Goal: Task Accomplishment & Management: Manage account settings

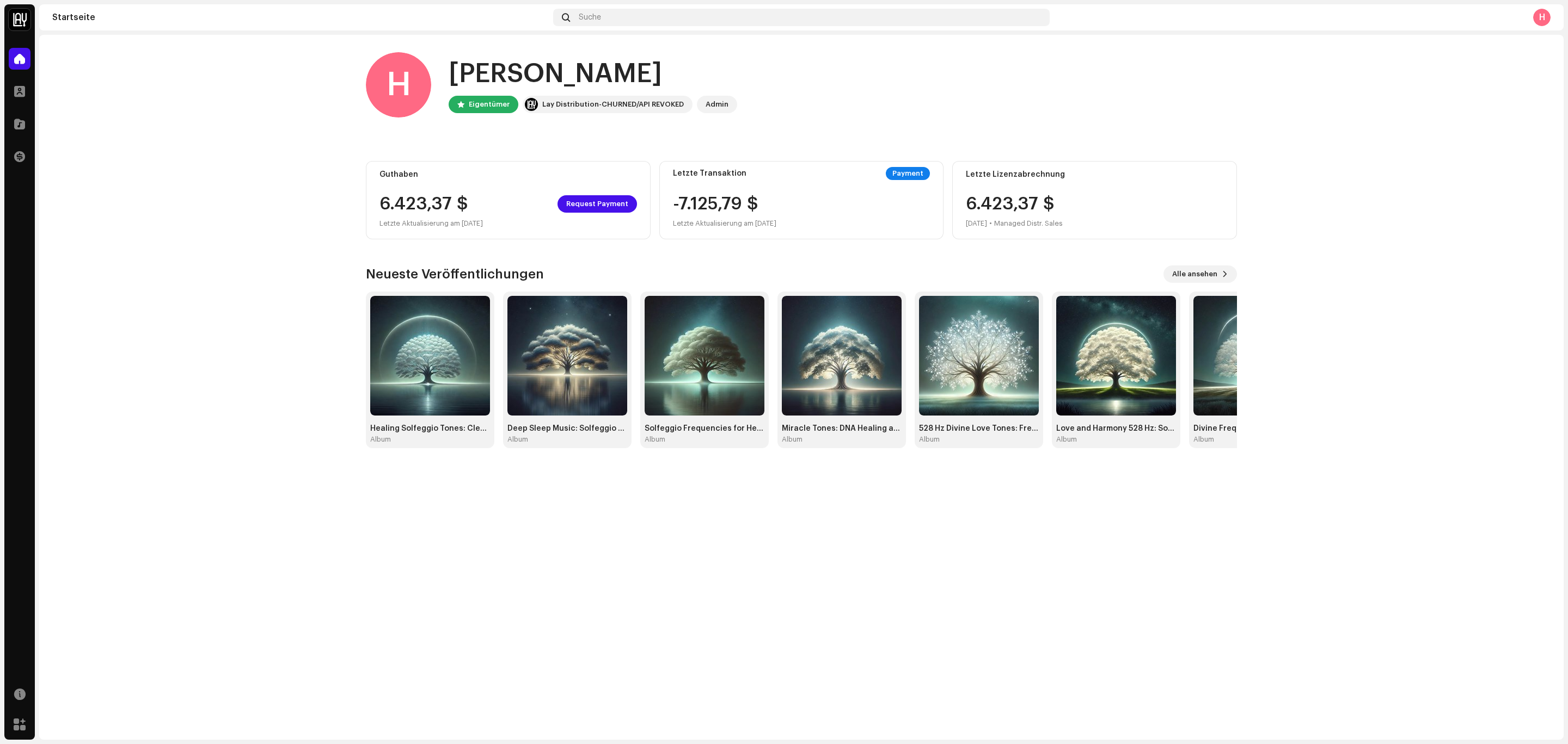
drag, startPoint x: 464, startPoint y: 182, endPoint x: 234, endPoint y: 219, distance: 233.0
click at [238, 223] on home-home "[PERSON_NAME], [PERSON_NAME] Lay Distribution-[GEOGRAPHIC_DATA]/API REVOKED Adm…" at bounding box center [801, 249] width 1524 height 431
click at [21, 153] on span at bounding box center [19, 157] width 11 height 8
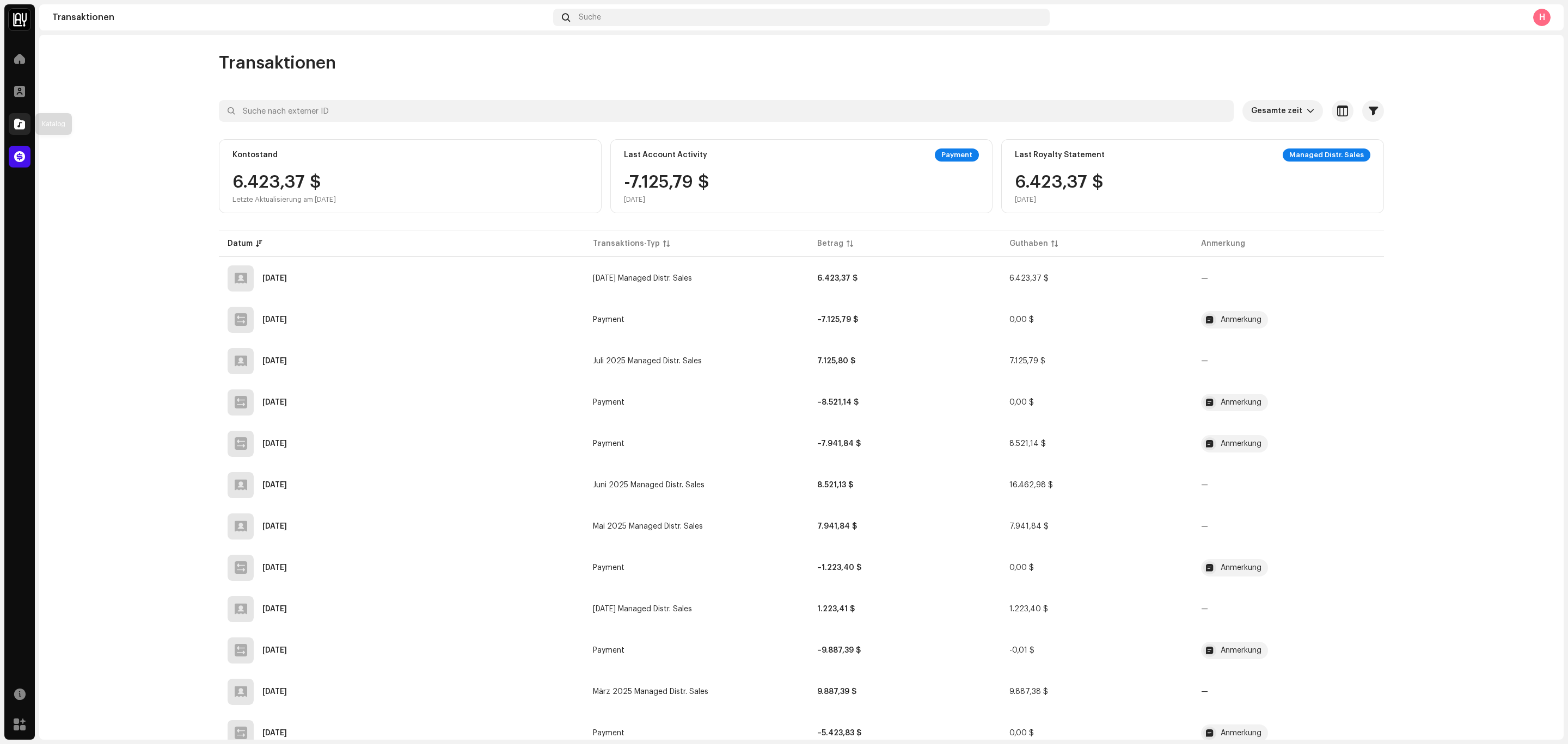
click at [19, 116] on div at bounding box center [19, 124] width 22 height 22
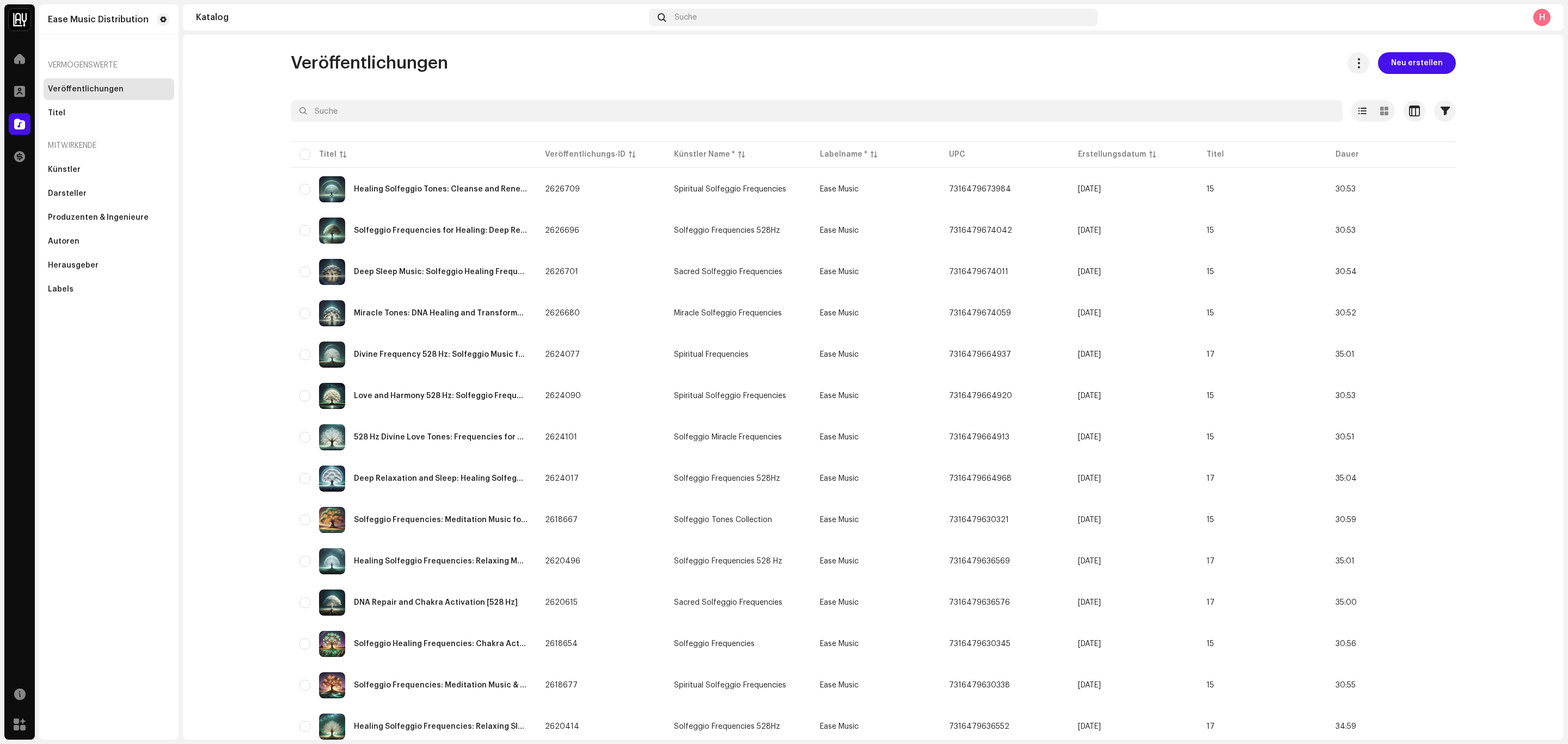
click at [7, 144] on div "Transaktionen" at bounding box center [19, 157] width 30 height 30
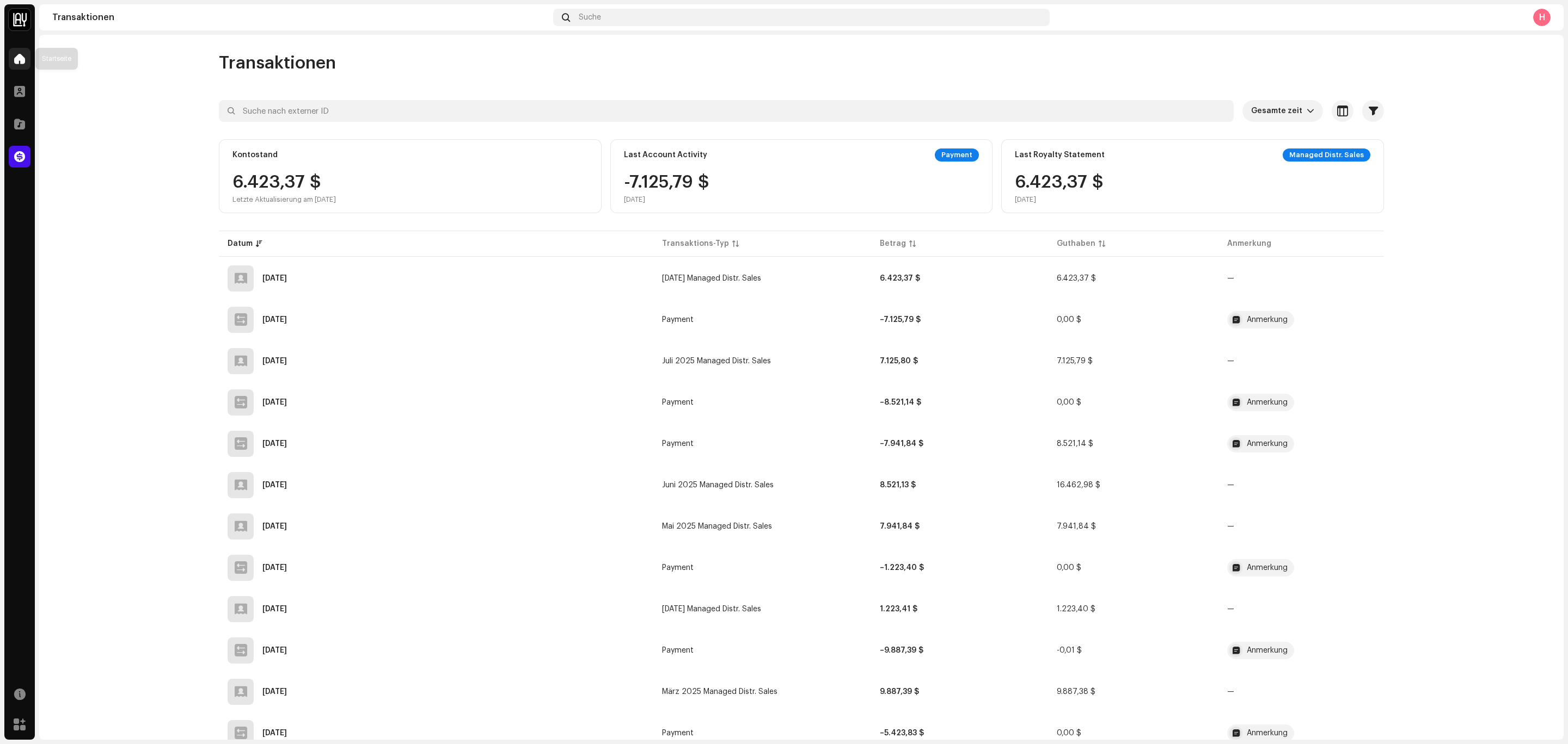
click at [16, 55] on span at bounding box center [19, 59] width 11 height 8
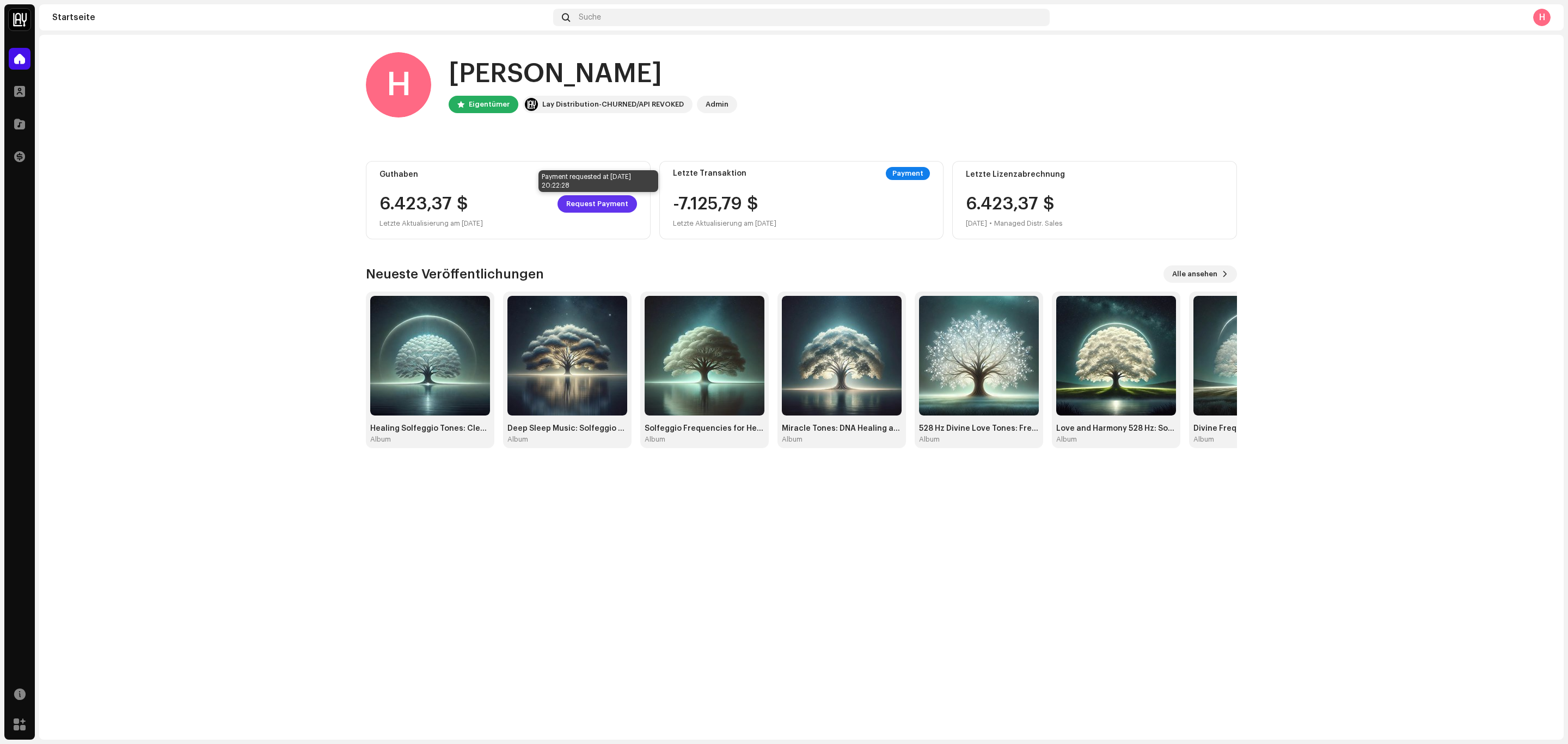
click at [603, 203] on span "Request Payment" at bounding box center [598, 204] width 62 height 22
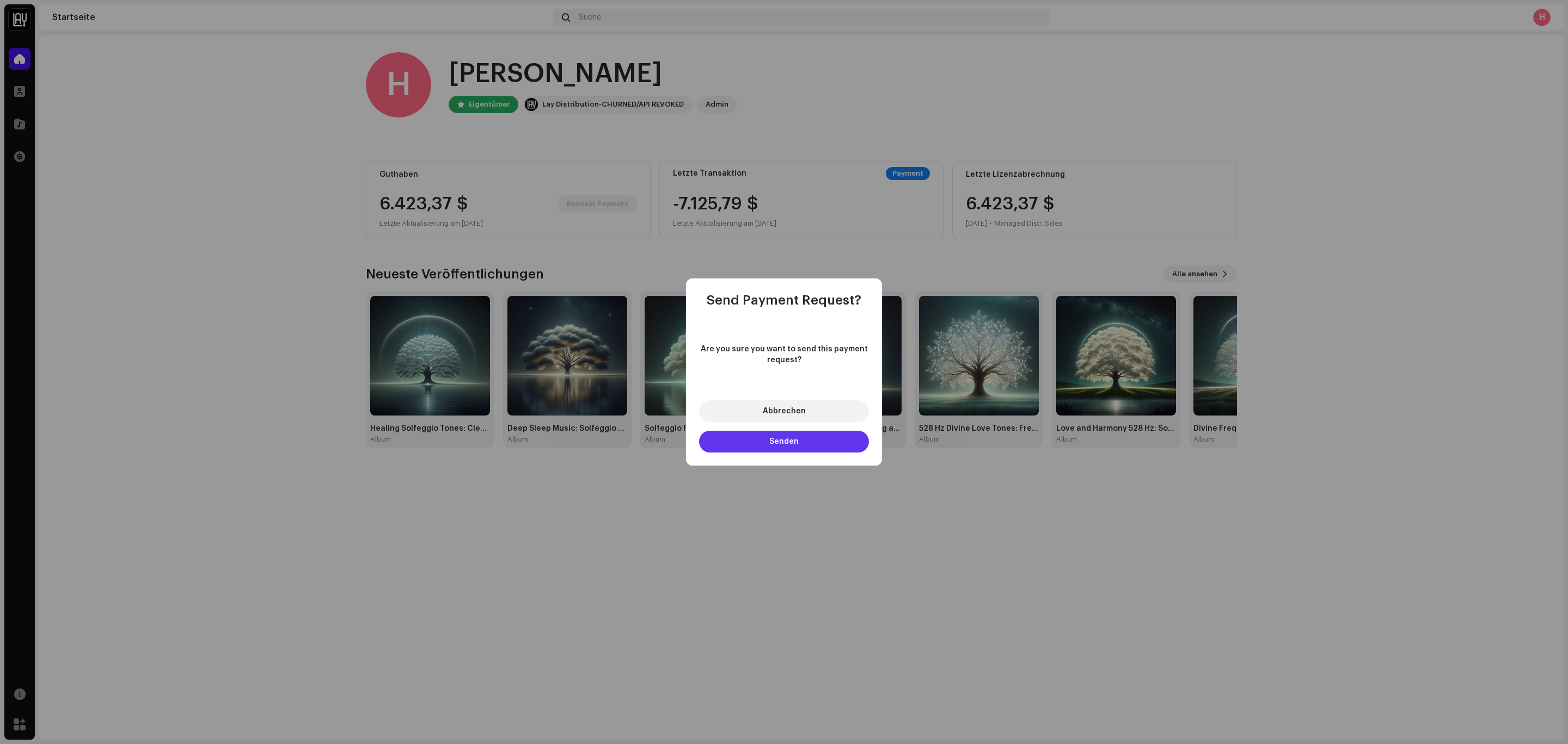
click at [804, 442] on button "Senden" at bounding box center [783, 442] width 169 height 22
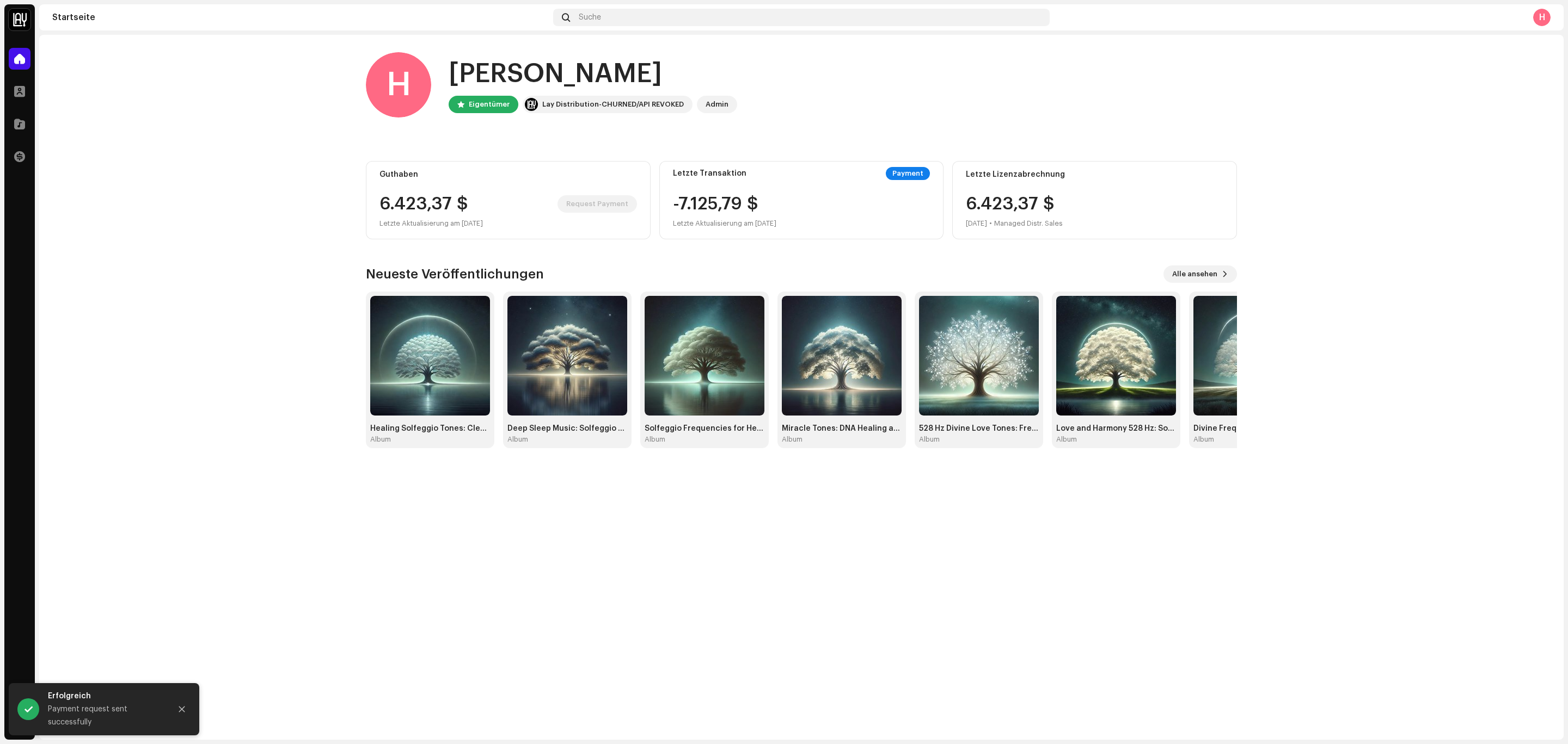
click at [182, 710] on icon "Close" at bounding box center [181, 709] width 8 height 8
click at [181, 539] on div "[PERSON_NAME], [PERSON_NAME] Lay Distribution-[GEOGRAPHIC_DATA]/API REVOKED Adm…" at bounding box center [801, 387] width 1524 height 705
click at [23, 116] on div at bounding box center [19, 124] width 22 height 22
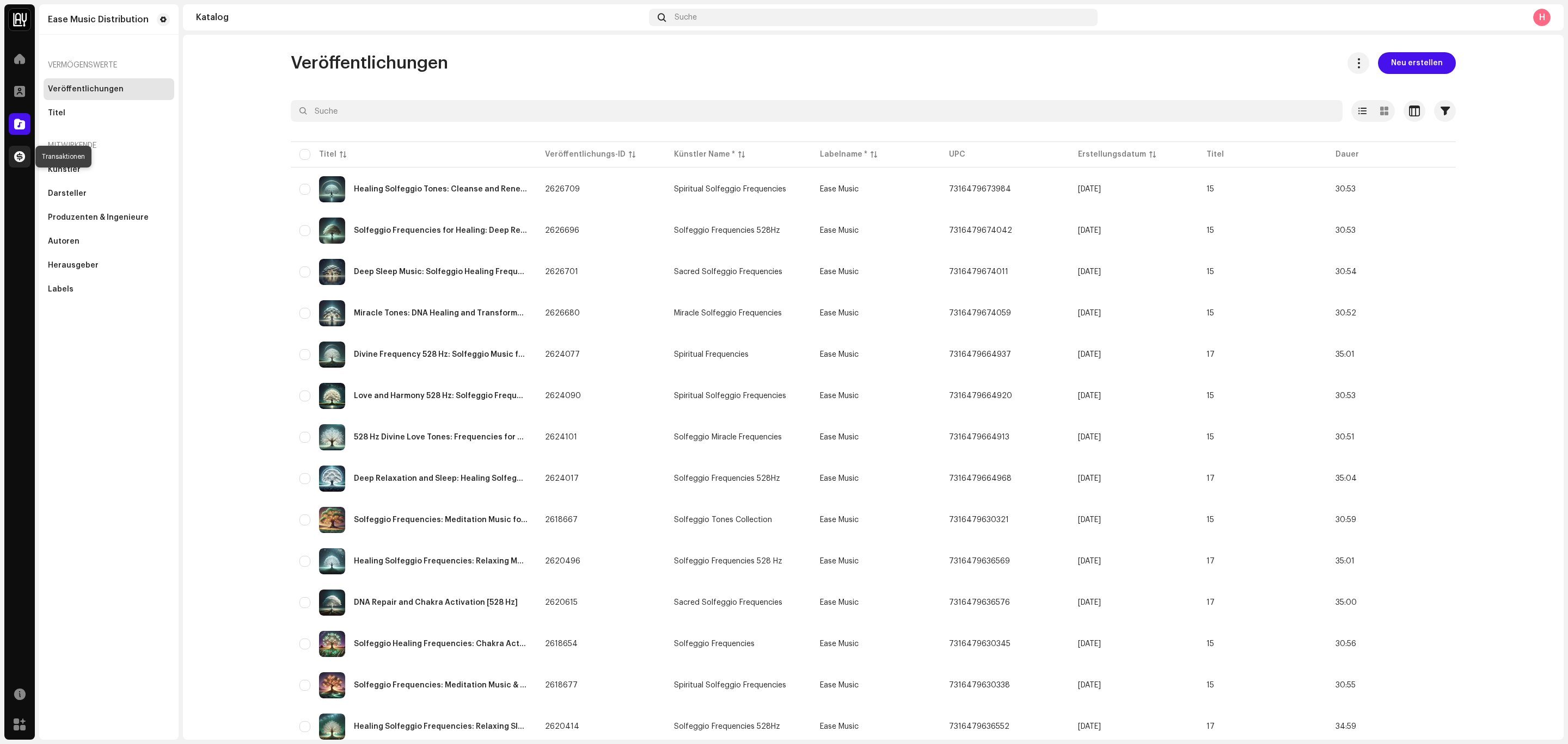
click at [19, 153] on span at bounding box center [19, 157] width 11 height 8
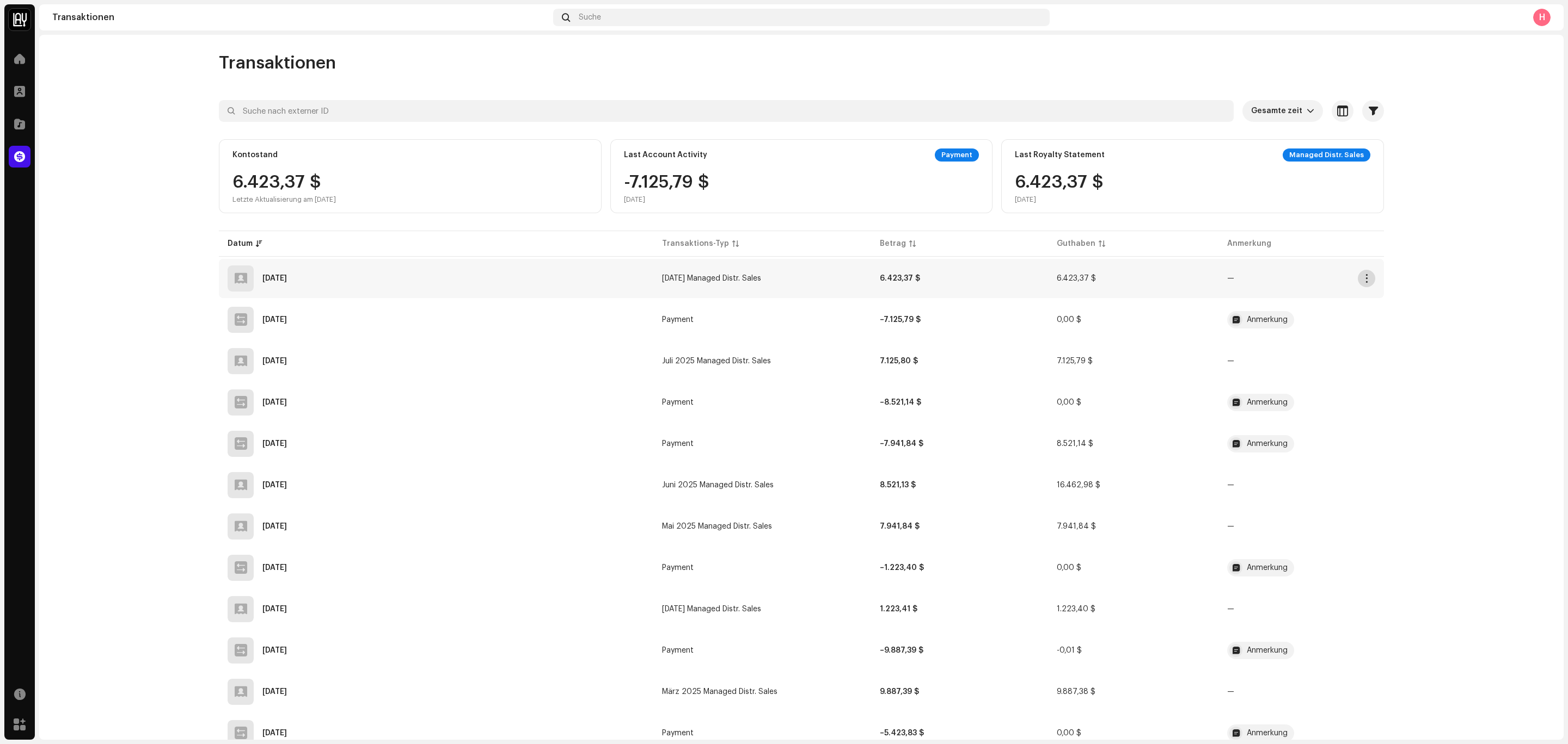
click at [1366, 281] on span "button" at bounding box center [1367, 278] width 8 height 8
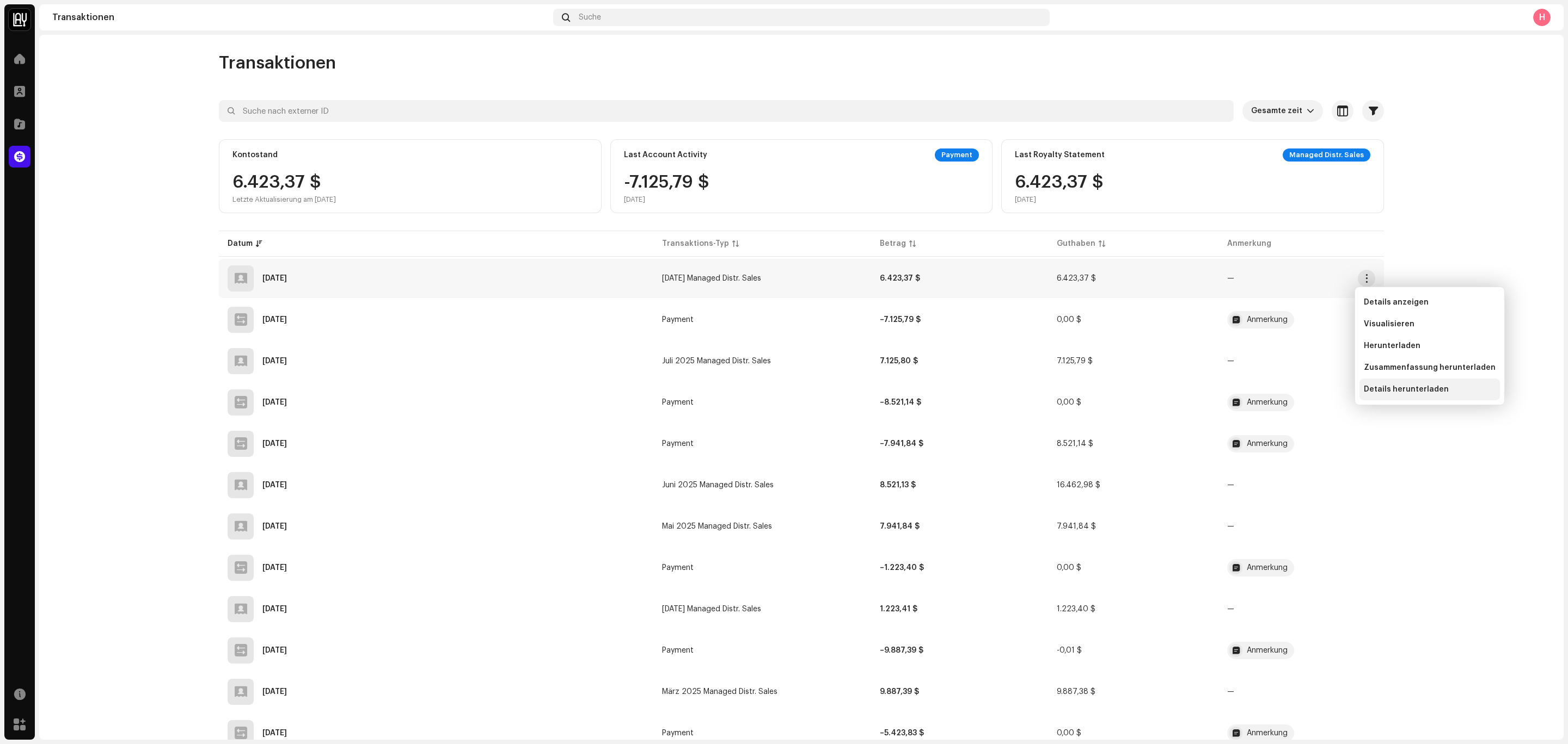
click at [1423, 392] on span "Details herunterladen" at bounding box center [1406, 389] width 85 height 8
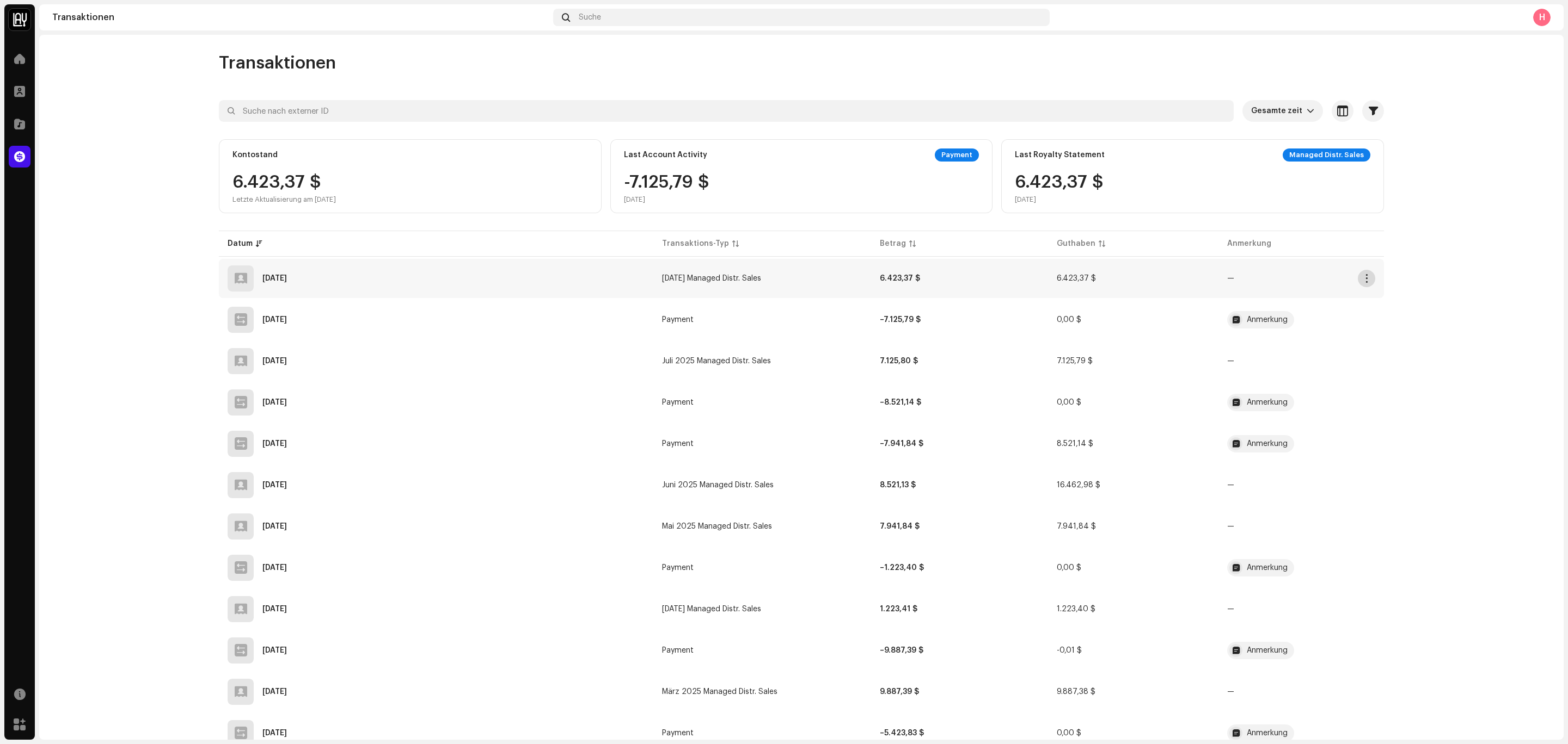
click at [1362, 280] on span "button" at bounding box center [1367, 278] width 8 height 8
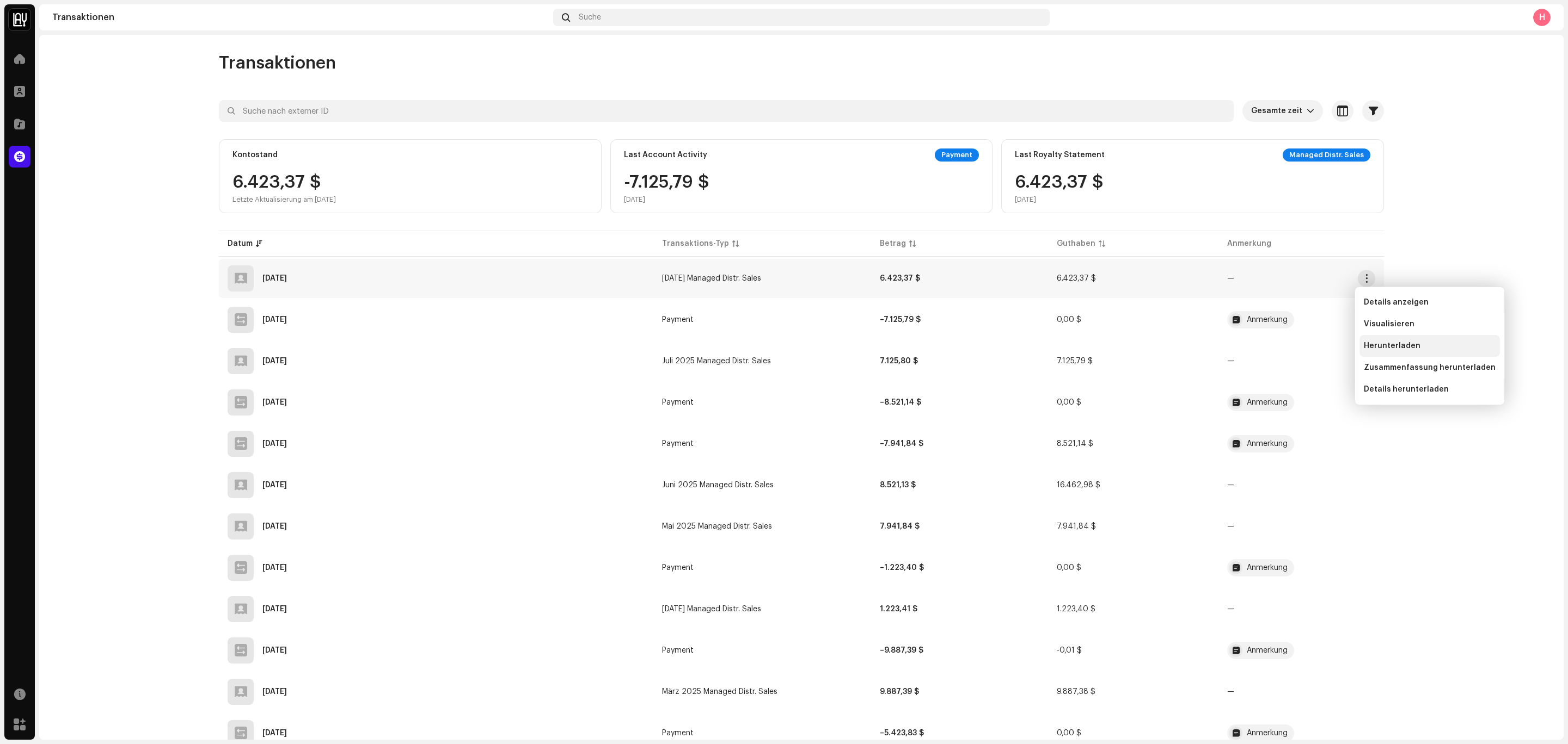
click at [1399, 342] on span "Herunterladen" at bounding box center [1392, 346] width 56 height 8
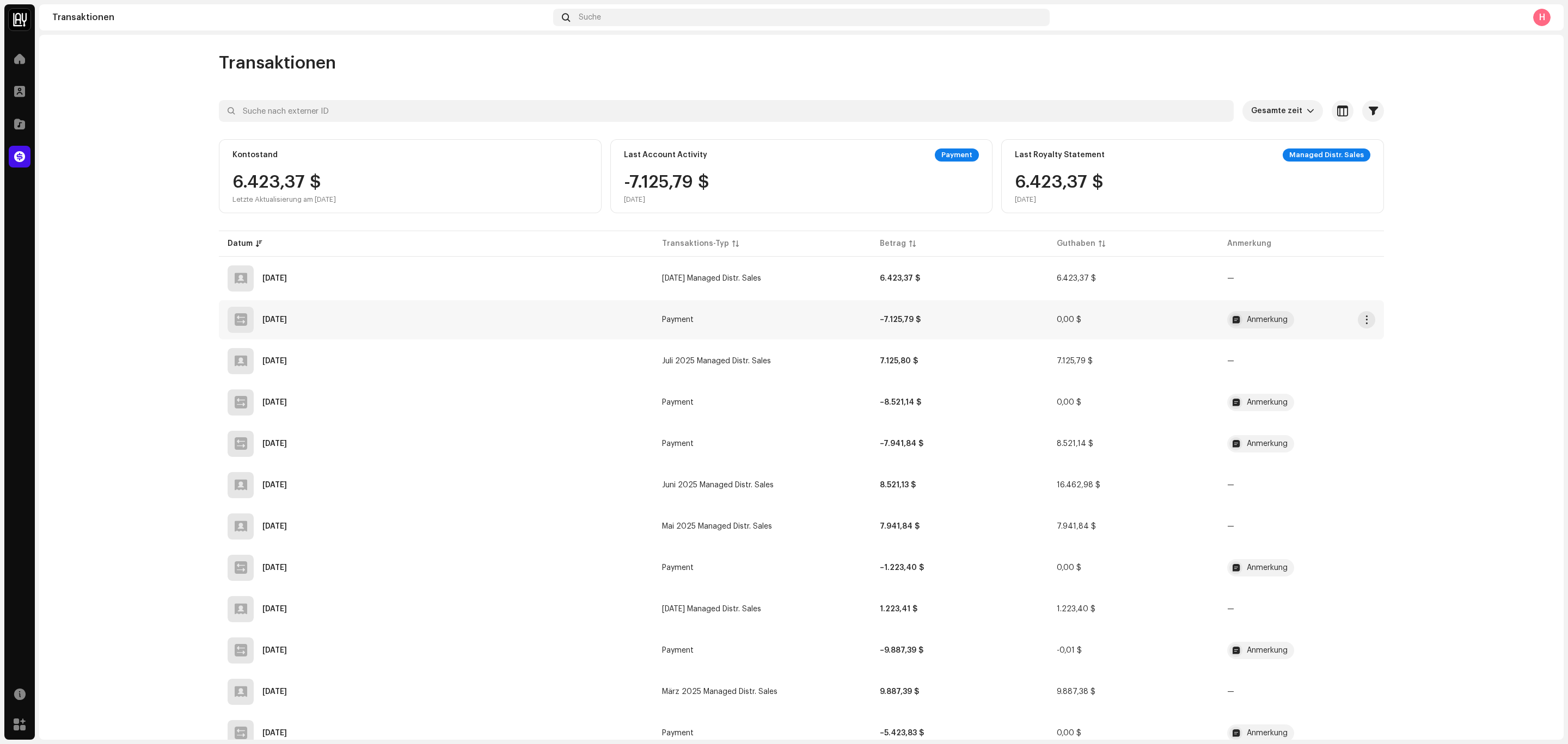
scroll to position [82, 0]
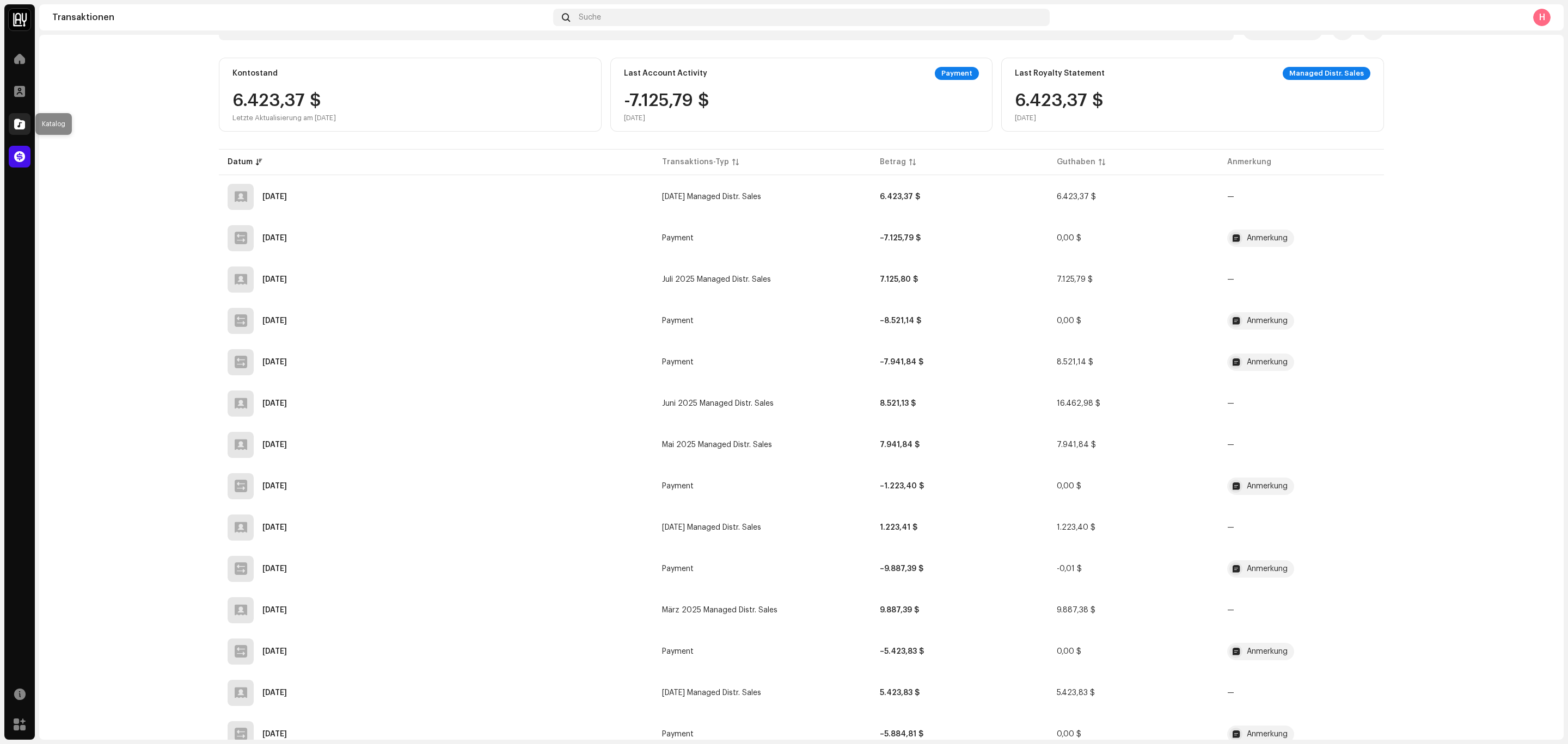
click at [21, 129] on div at bounding box center [19, 124] width 22 height 22
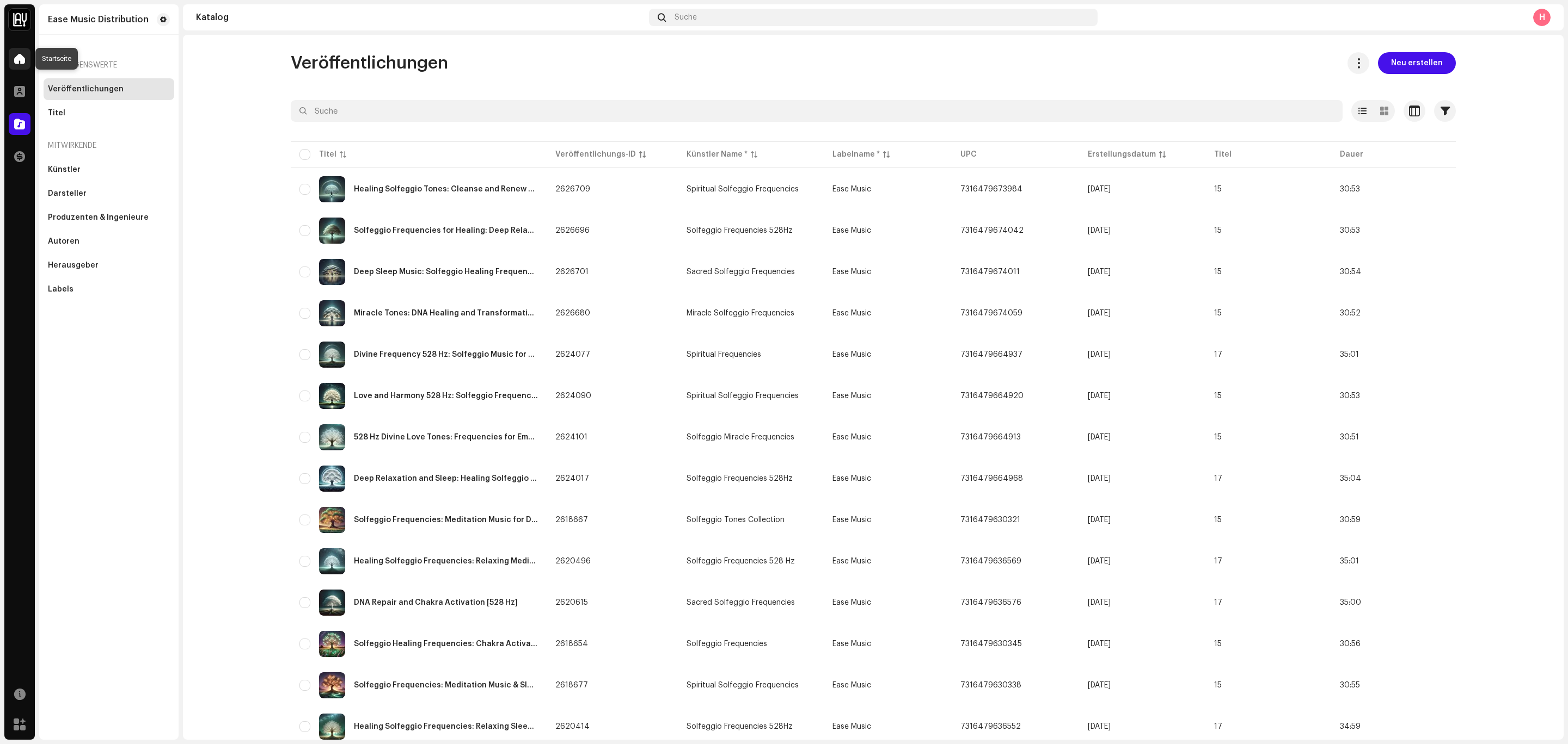
click at [13, 59] on div at bounding box center [19, 59] width 22 height 22
